Goal: Task Accomplishment & Management: Complete application form

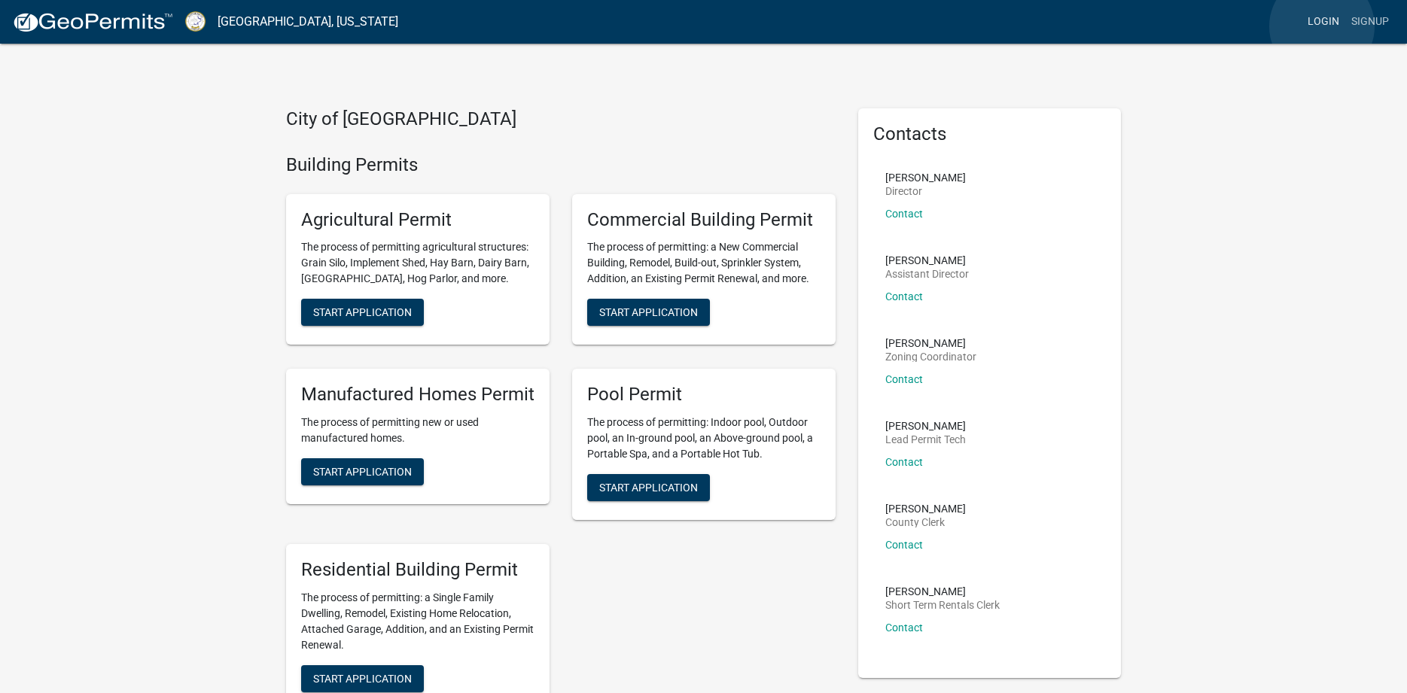
click at [1321, 26] on link "Login" at bounding box center [1323, 22] width 44 height 29
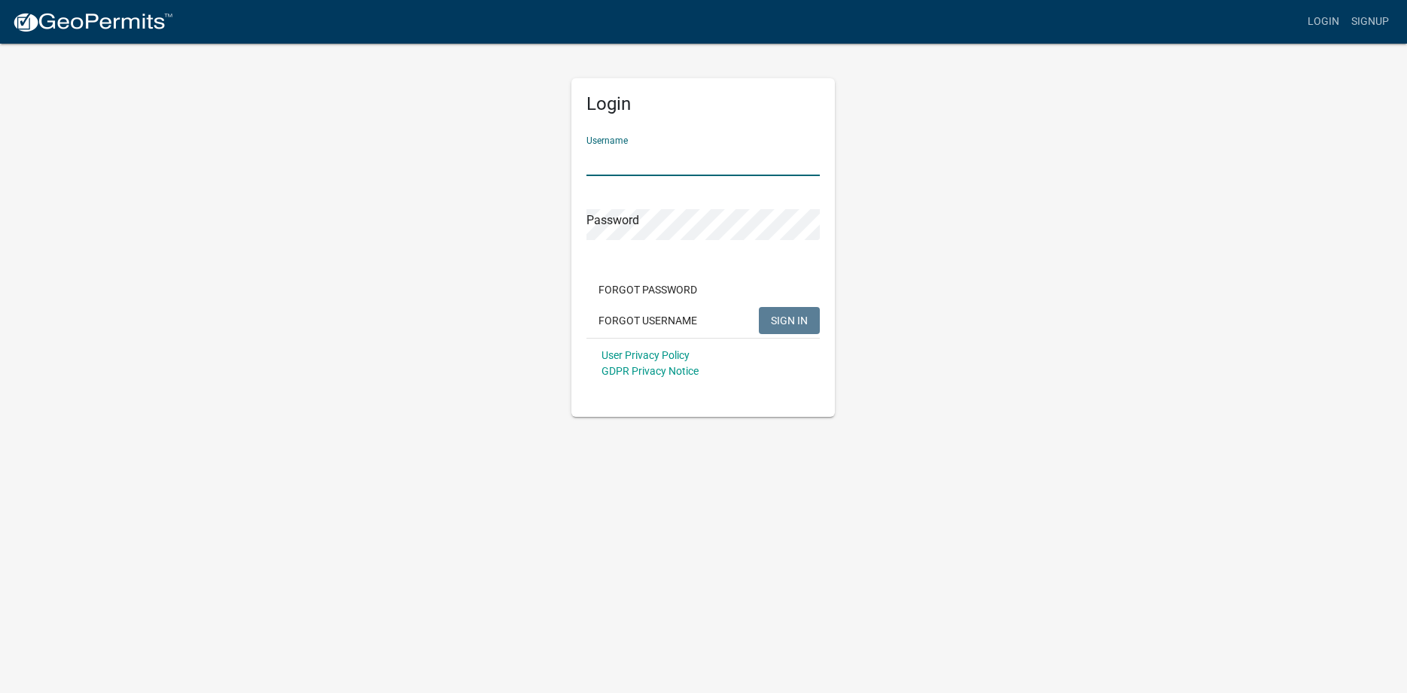
click at [658, 169] on input "Username" at bounding box center [702, 160] width 233 height 31
click at [783, 322] on span "SIGN IN" at bounding box center [789, 320] width 37 height 12
click at [790, 317] on span "SIGN IN" at bounding box center [789, 320] width 37 height 12
click at [649, 160] on input "[PERSON_NAME]" at bounding box center [702, 160] width 233 height 31
click at [610, 161] on input "[PERSON_NAME]" at bounding box center [702, 160] width 233 height 31
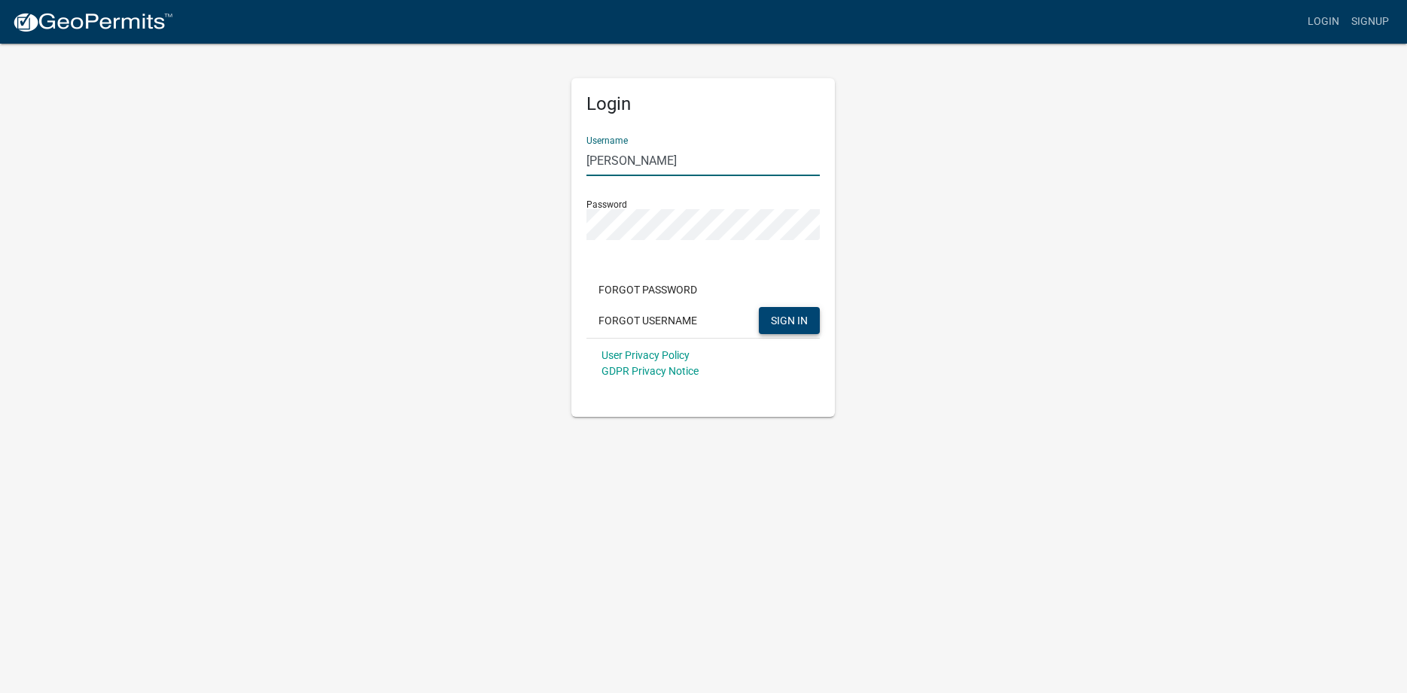
type input "Ron _Taylor"
click at [780, 324] on span "SIGN IN" at bounding box center [789, 320] width 37 height 12
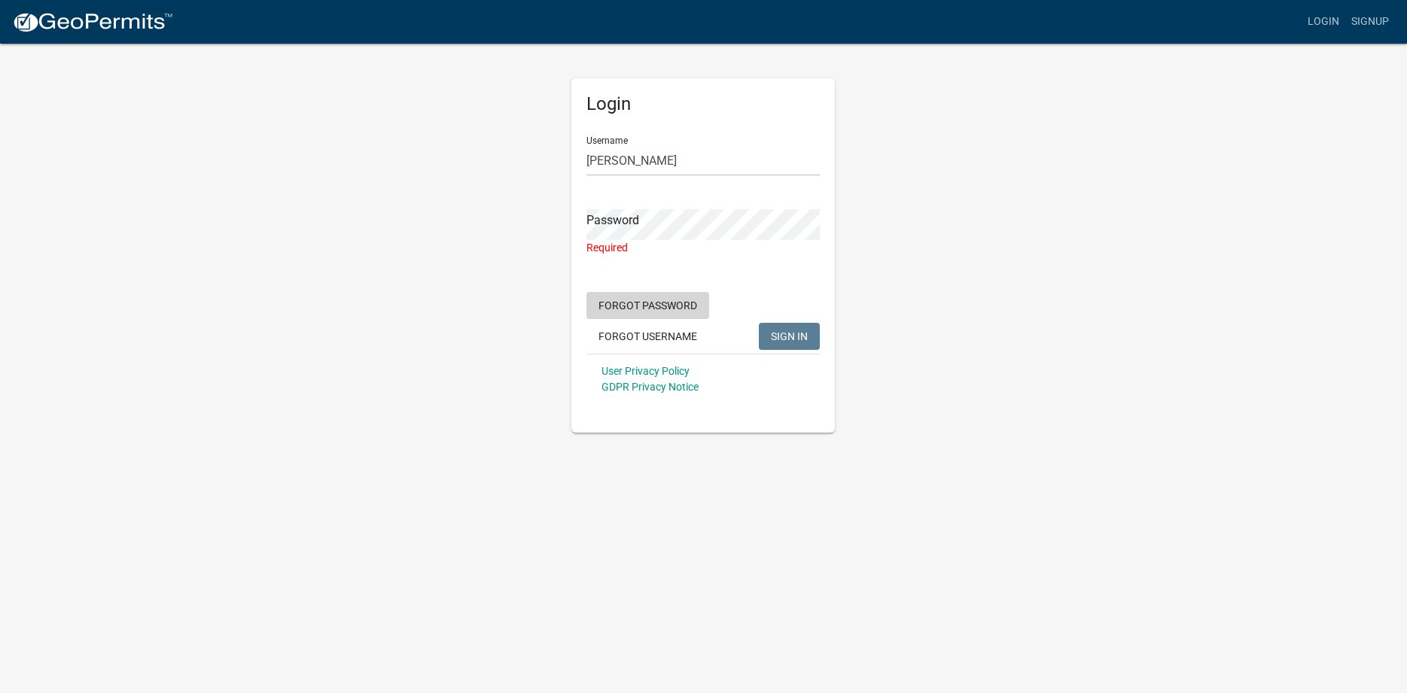
click at [671, 303] on button "Forgot Password" at bounding box center [647, 305] width 123 height 27
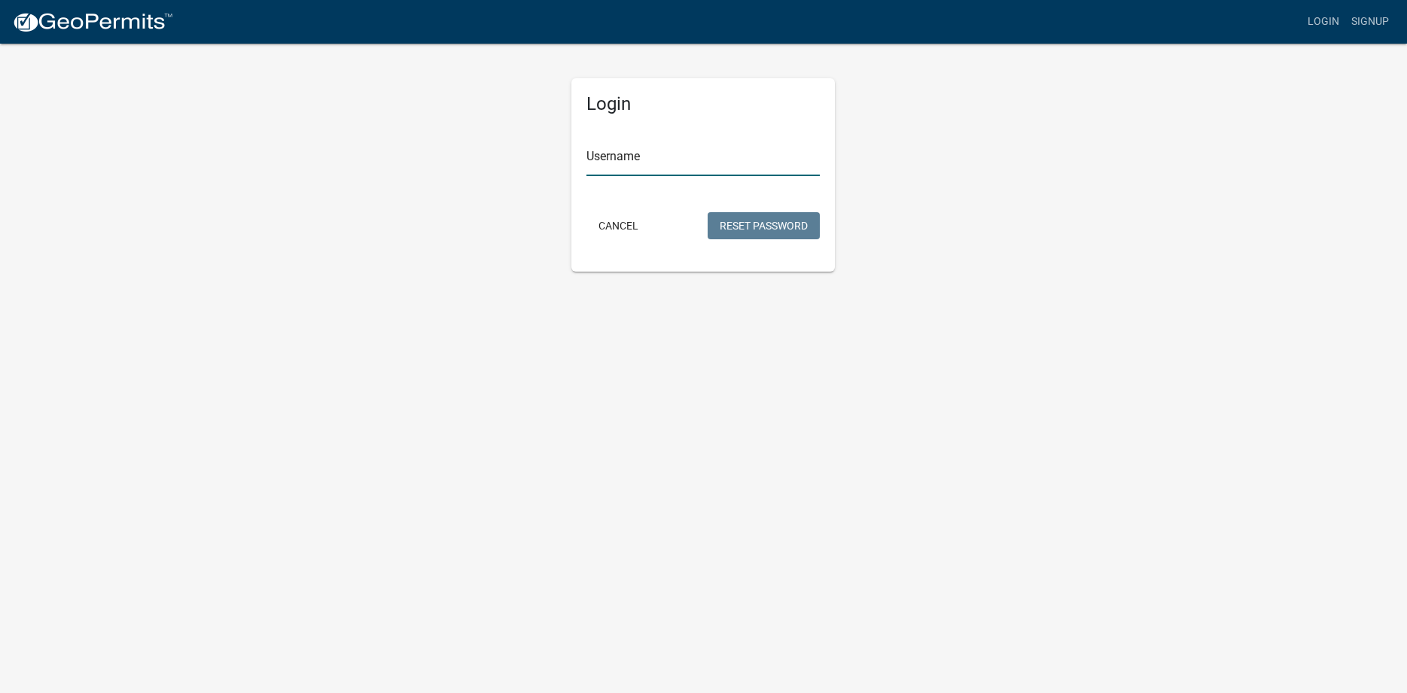
click at [646, 166] on input "Username" at bounding box center [702, 160] width 233 height 31
click at [764, 226] on button "Reset Password" at bounding box center [763, 225] width 112 height 27
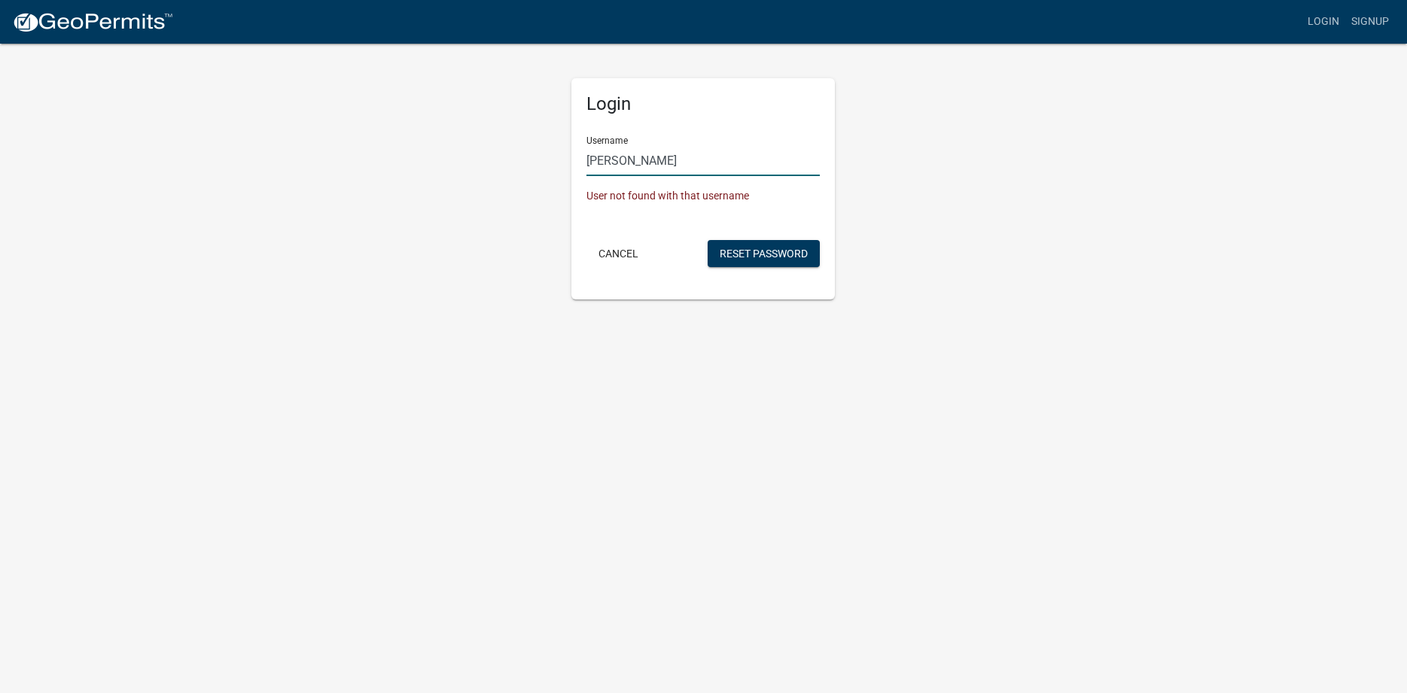
click at [672, 157] on input "Ron_Taylor" at bounding box center [702, 160] width 233 height 31
type input "[PERSON_NAME]"
click at [608, 254] on button "Cancel" at bounding box center [618, 253] width 64 height 27
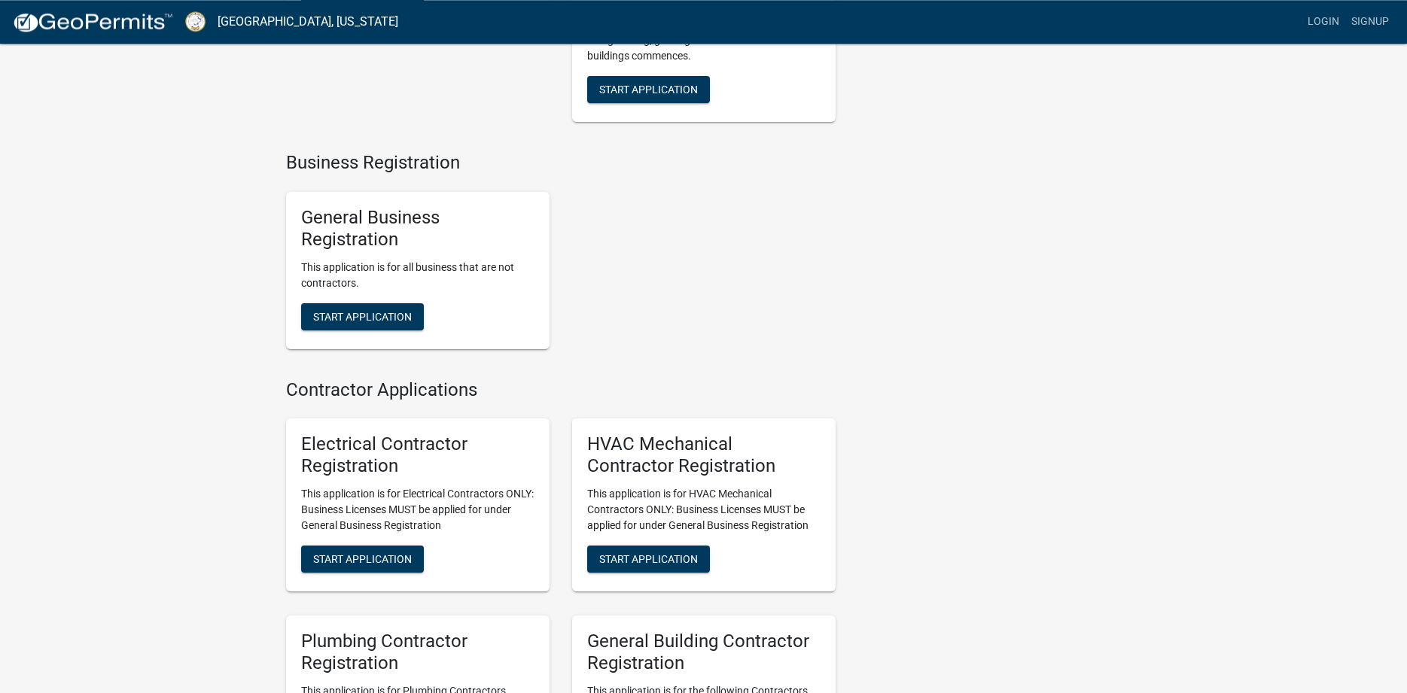
scroll to position [2547, 0]
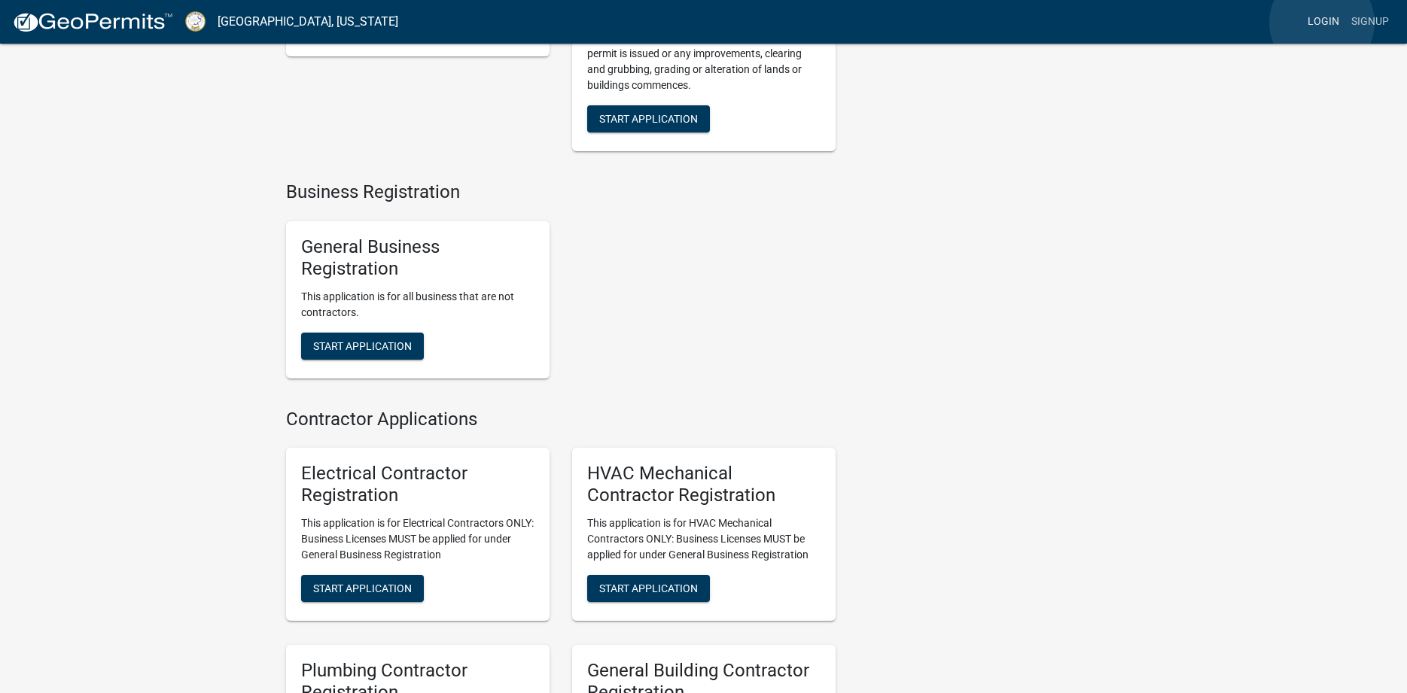
click at [1321, 23] on link "Login" at bounding box center [1323, 22] width 44 height 29
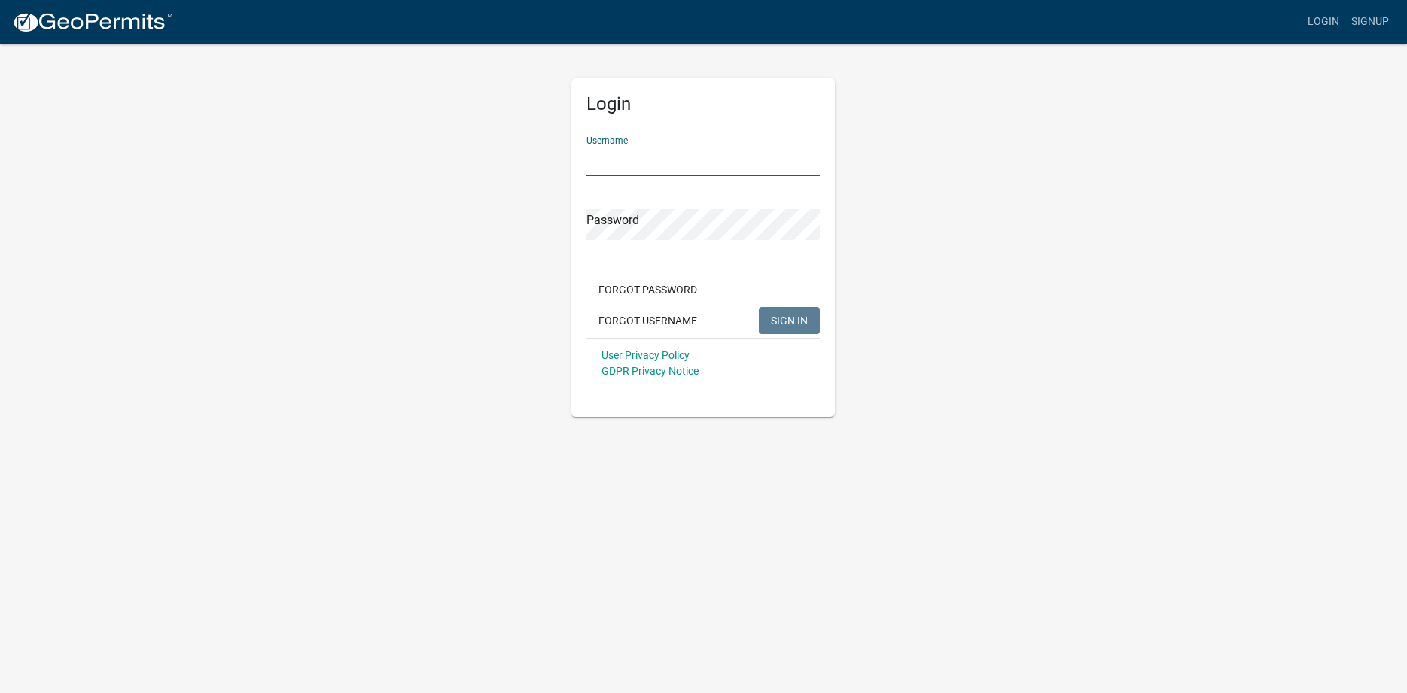
click at [694, 162] on input "Username" at bounding box center [702, 160] width 233 height 31
type input "[PERSON_NAME]"
click at [786, 324] on span "SIGN IN" at bounding box center [789, 320] width 37 height 12
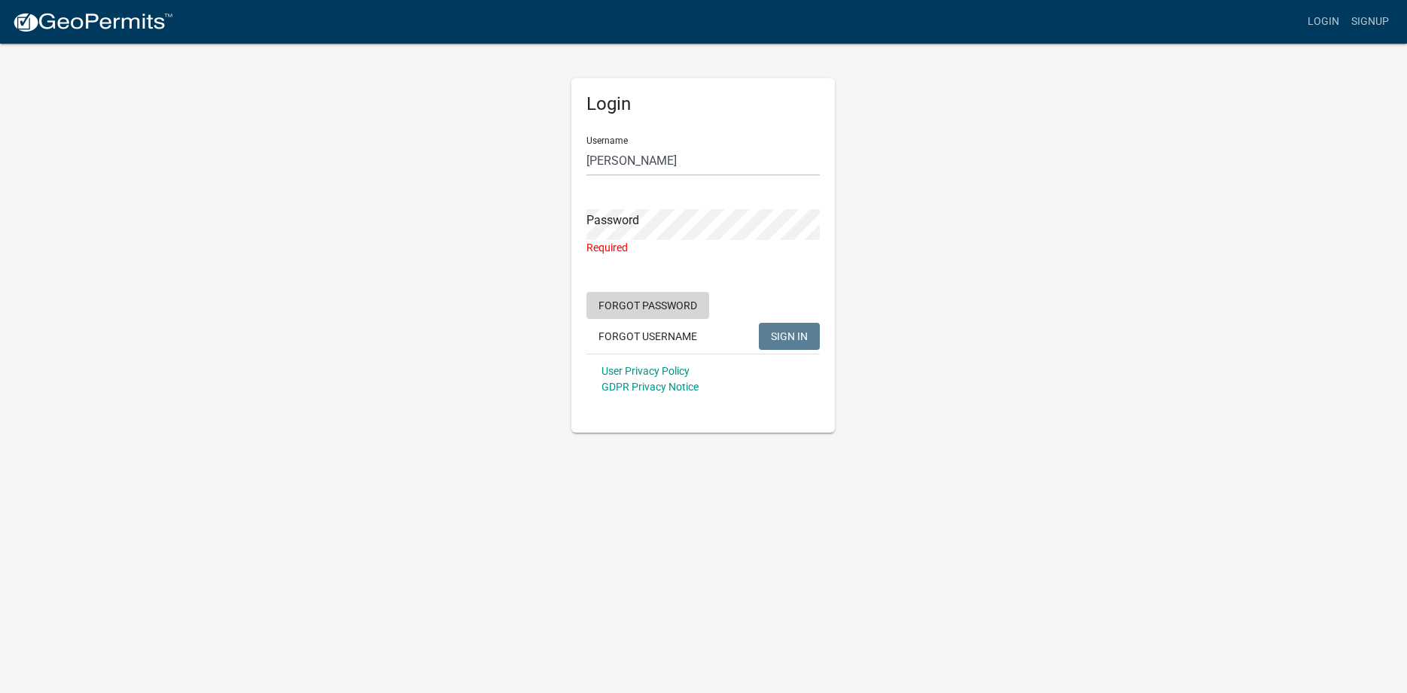
click at [661, 306] on button "Forgot Password" at bounding box center [647, 305] width 123 height 27
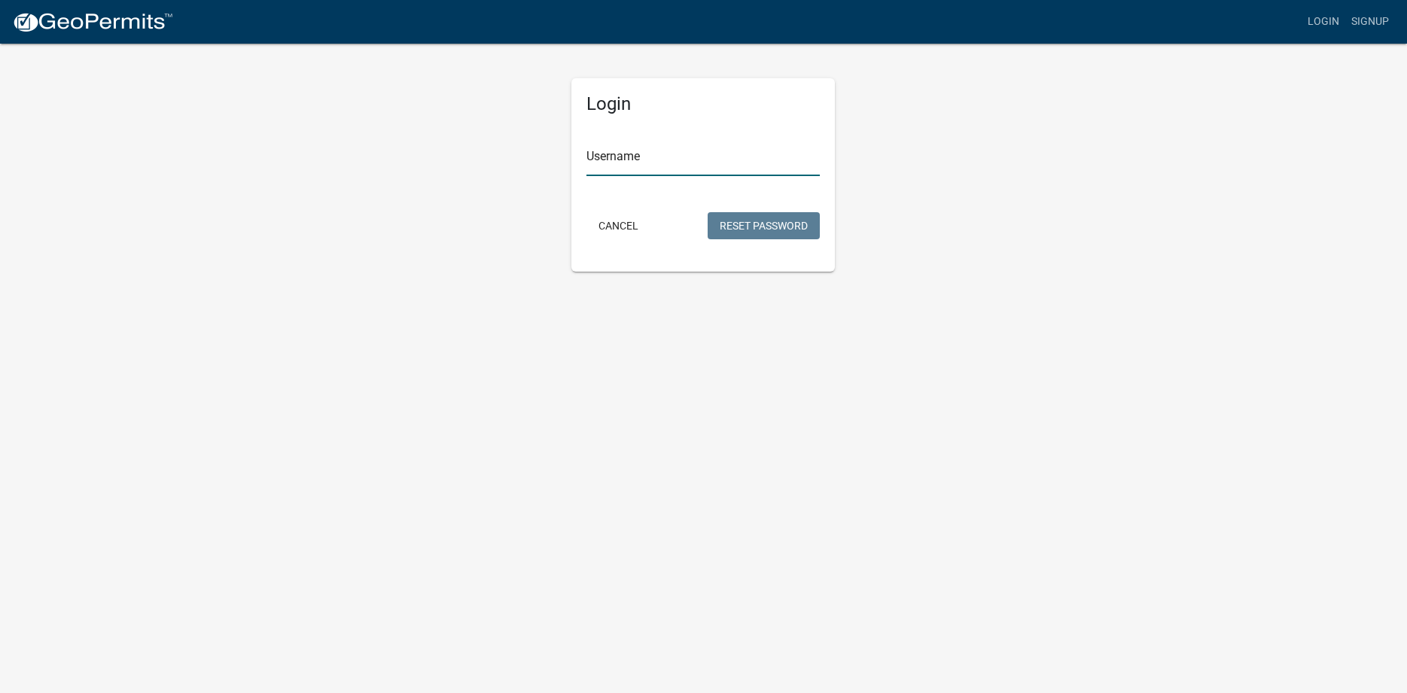
click at [648, 162] on input "Username" at bounding box center [702, 160] width 233 height 31
type input "[PERSON_NAME]"
click at [755, 222] on button "Reset Password" at bounding box center [763, 225] width 112 height 27
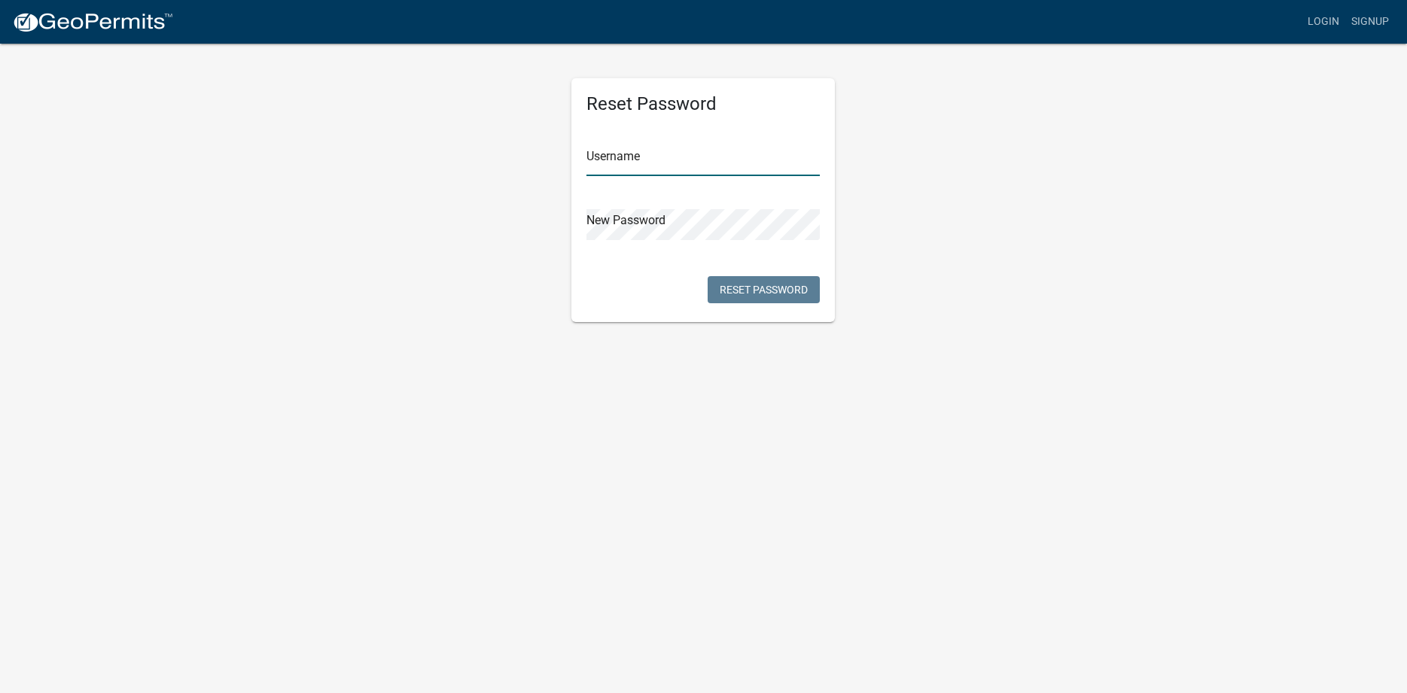
click at [674, 165] on input "text" at bounding box center [702, 160] width 233 height 31
type input "[PERSON_NAME]"
click at [755, 287] on button "Reset Password" at bounding box center [763, 289] width 112 height 27
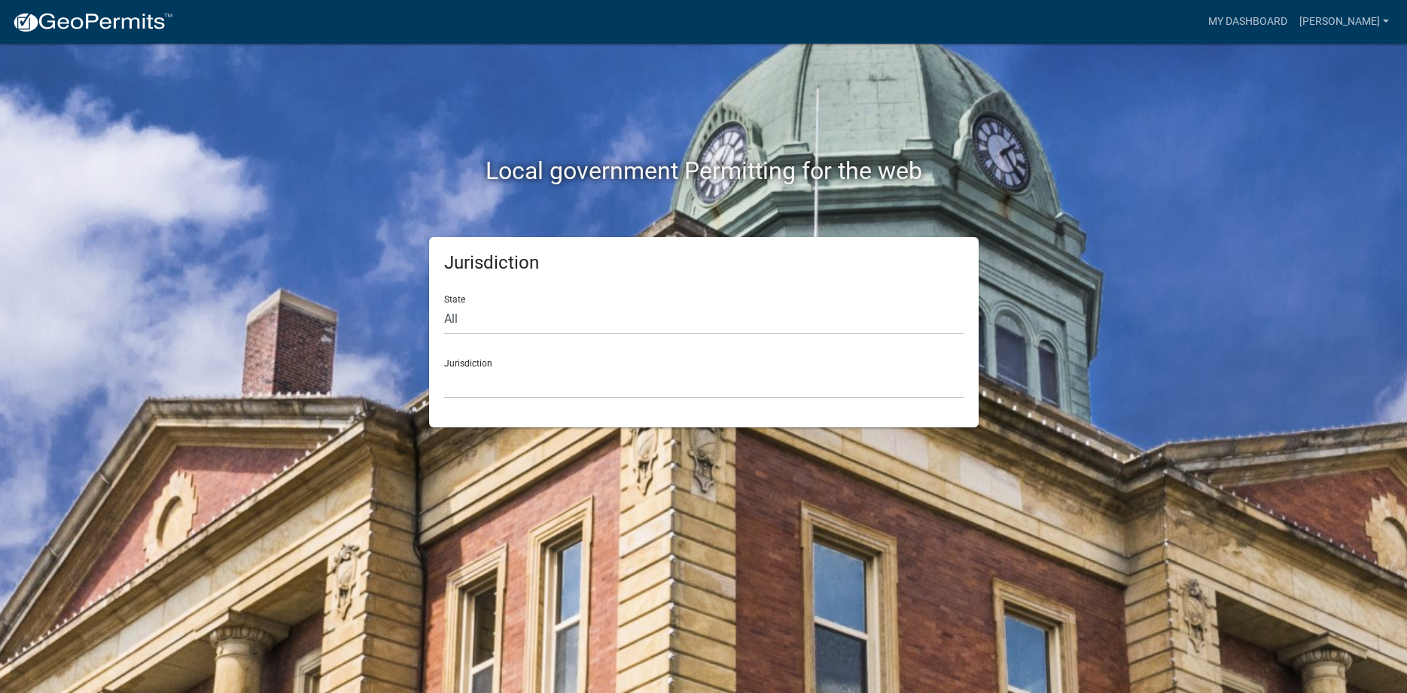
click at [542, 363] on div "Jurisdiction [GEOGRAPHIC_DATA], [US_STATE] [GEOGRAPHIC_DATA], [US_STATE][PERSON…" at bounding box center [703, 373] width 519 height 52
select select "[US_STATE]"
click option "[US_STATE]" at bounding box center [0, 0] width 0 height 0
click at [444, 368] on select "[GEOGRAPHIC_DATA], [US_STATE][PERSON_NAME][GEOGRAPHIC_DATA], [US_STATE][PERSON_…" at bounding box center [703, 383] width 519 height 31
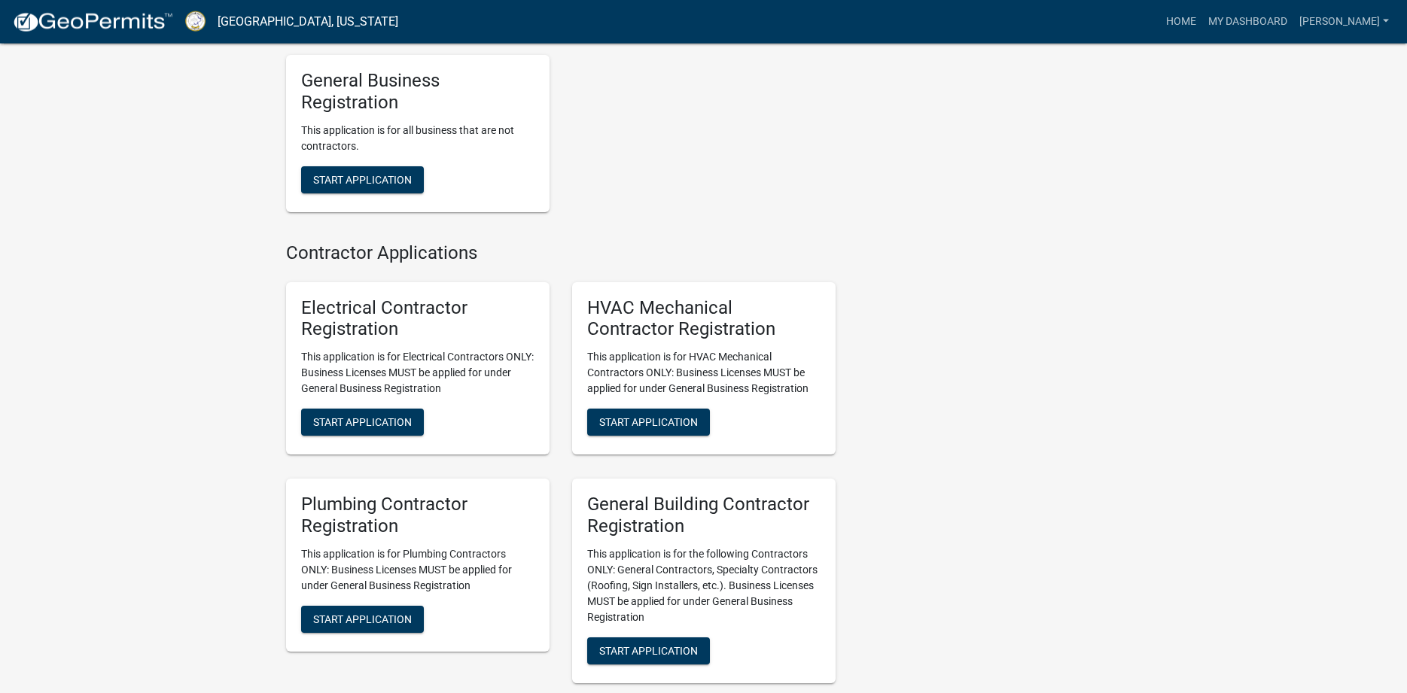
scroll to position [2917, 0]
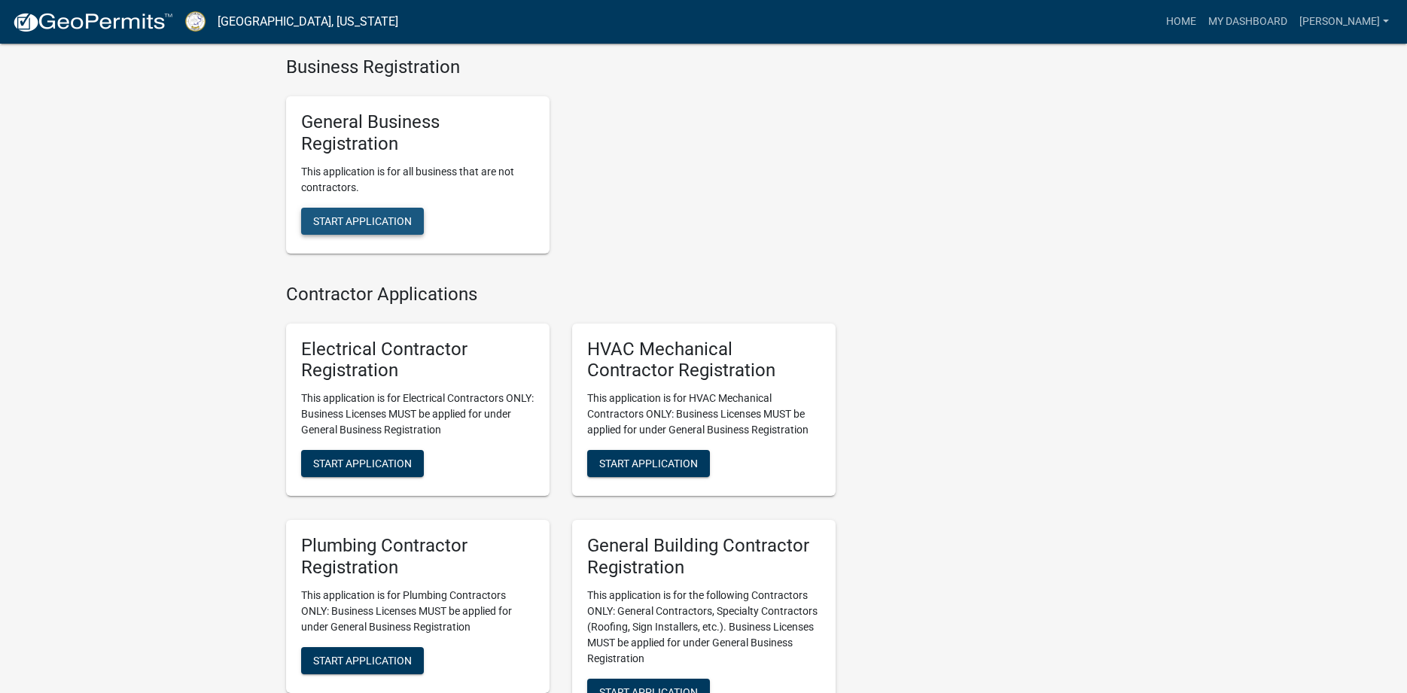
click at [386, 227] on span "Start Application" at bounding box center [362, 220] width 99 height 12
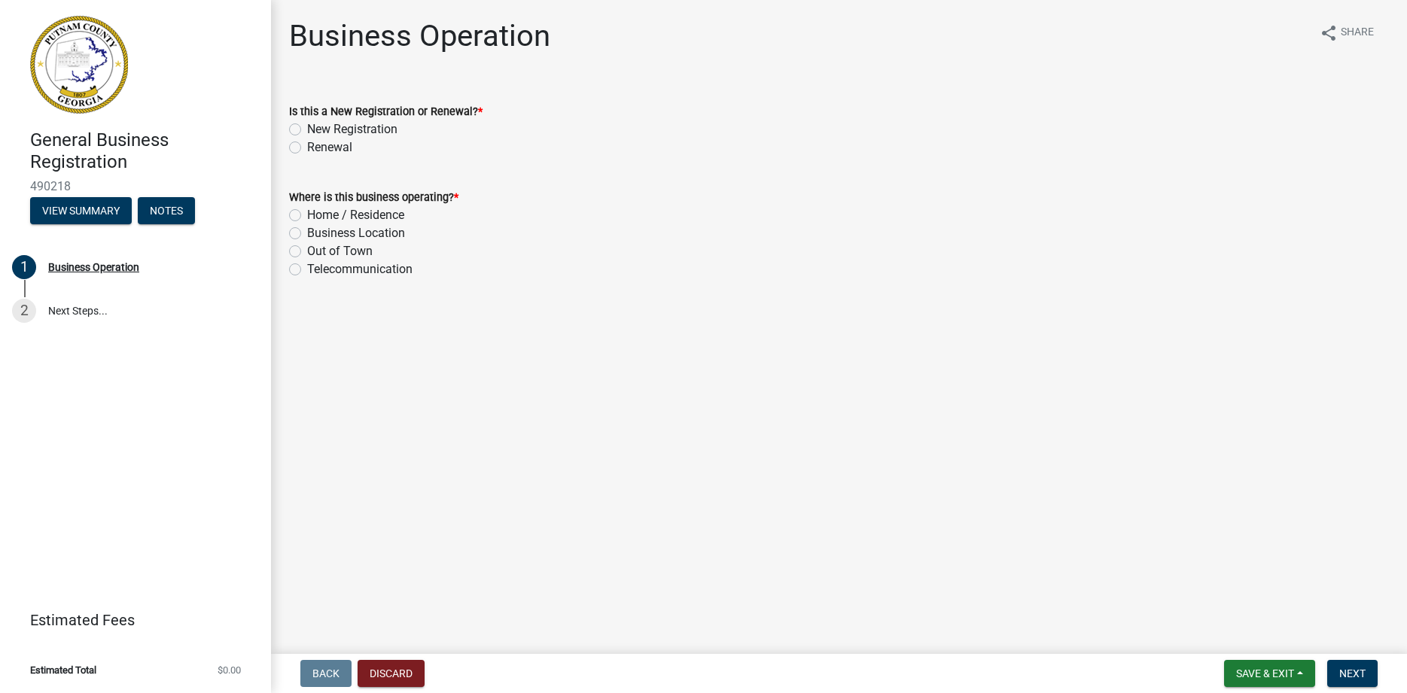
click at [307, 147] on label "Renewal" at bounding box center [329, 147] width 45 height 18
click at [307, 147] on input "Renewal" at bounding box center [312, 143] width 10 height 10
radio input "true"
click at [307, 214] on label "Home / Residence" at bounding box center [355, 215] width 97 height 18
click at [307, 214] on input "Home / Residence" at bounding box center [312, 211] width 10 height 10
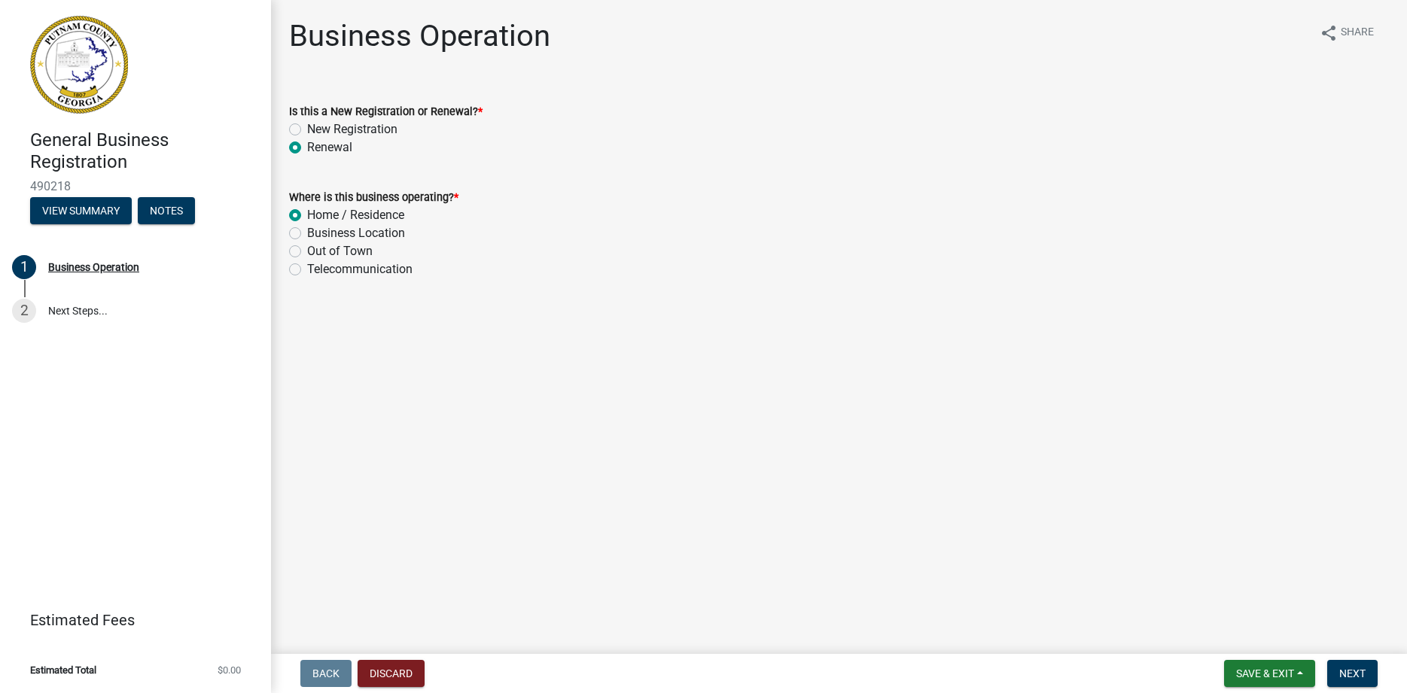
radio input "true"
click at [1268, 675] on span "Save & Exit" at bounding box center [1265, 674] width 58 height 12
click at [1225, 598] on button "Save" at bounding box center [1254, 598] width 120 height 36
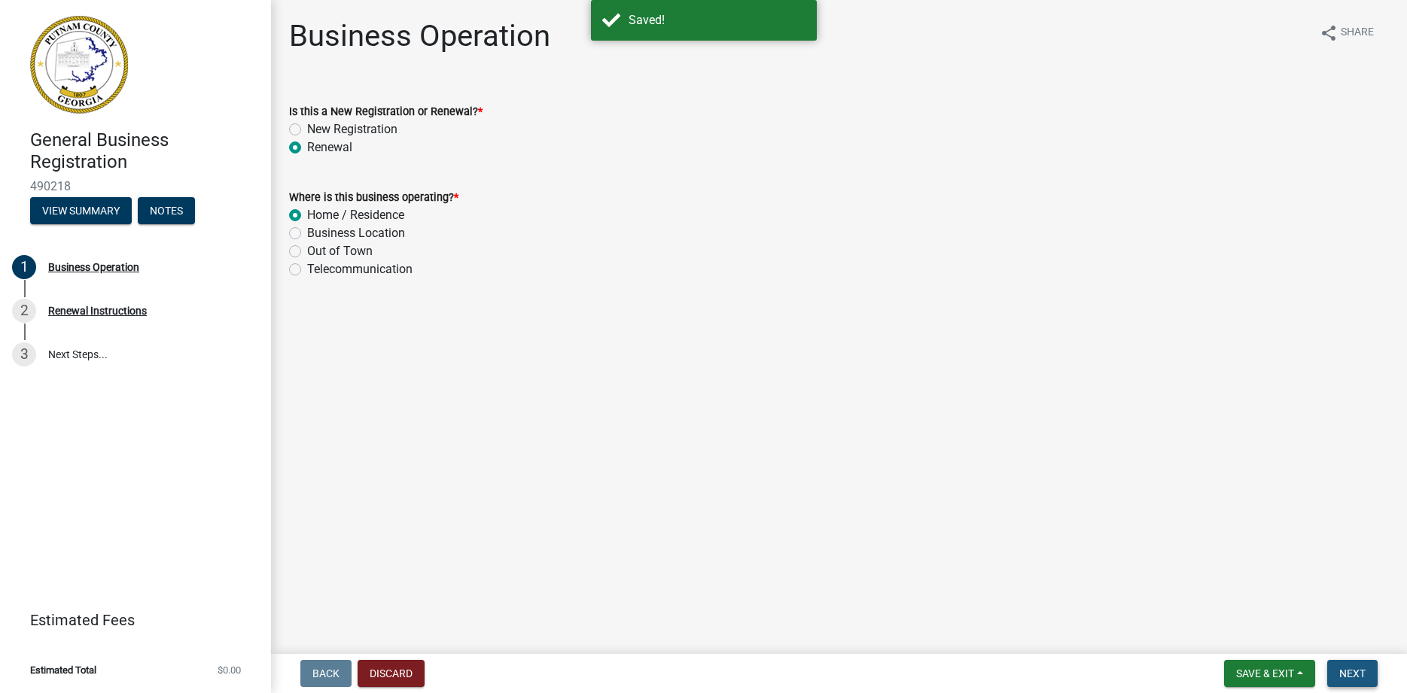
click at [1347, 670] on span "Next" at bounding box center [1352, 674] width 26 height 12
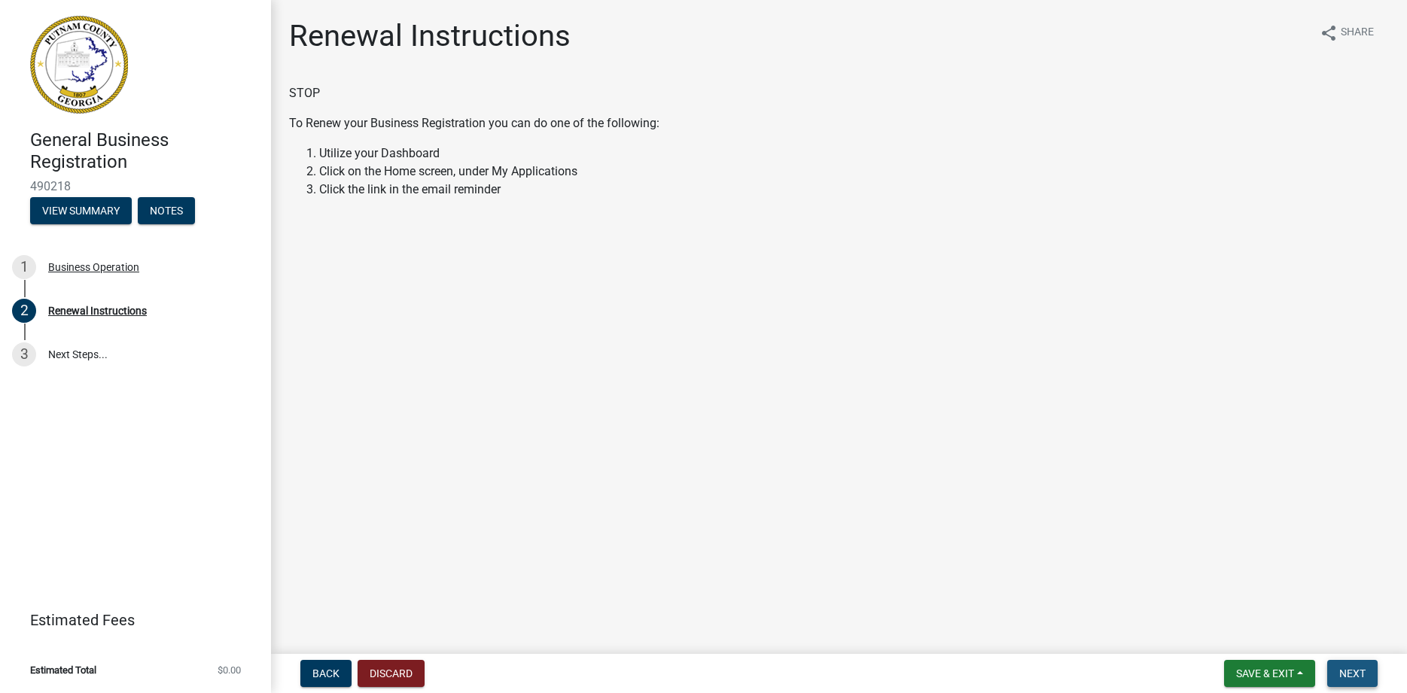
click at [1355, 671] on span "Next" at bounding box center [1352, 674] width 26 height 12
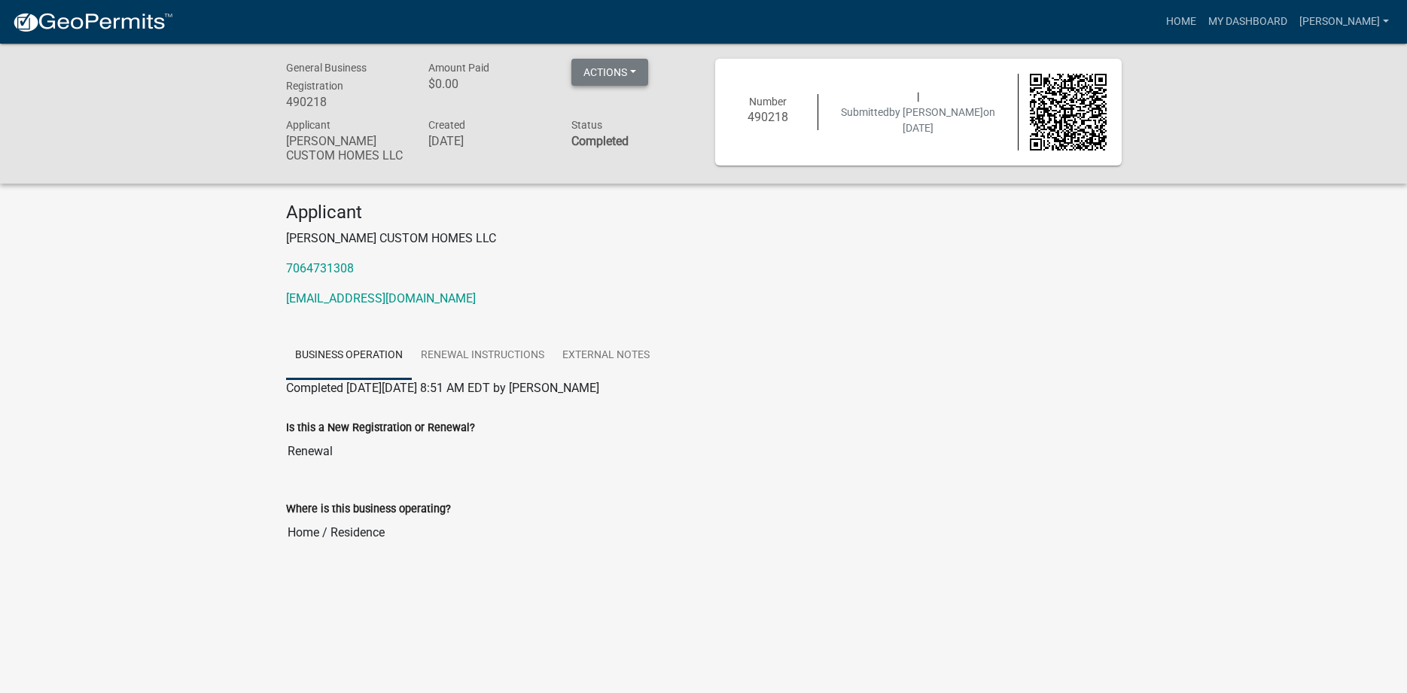
click at [616, 71] on button "Actions" at bounding box center [609, 72] width 77 height 27
click at [810, 318] on div "Applicant [PERSON_NAME] CUSTOM HOMES LLC 7064731308 [EMAIL_ADDRESS][DOMAIN_NAME]" at bounding box center [704, 261] width 858 height 118
